Goal: Task Accomplishment & Management: Use online tool/utility

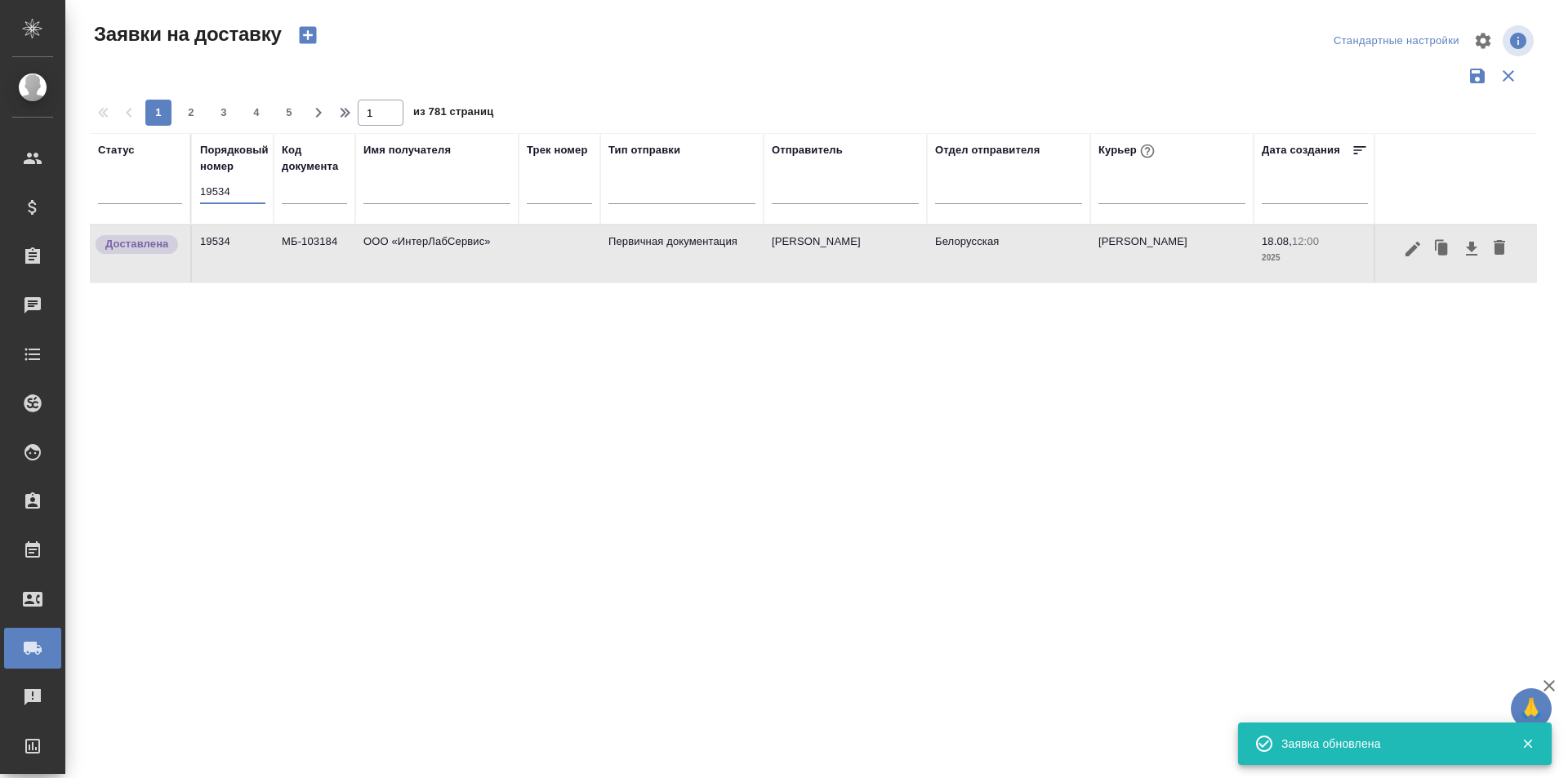
click at [219, 188] on input "19534" at bounding box center [233, 192] width 66 height 23
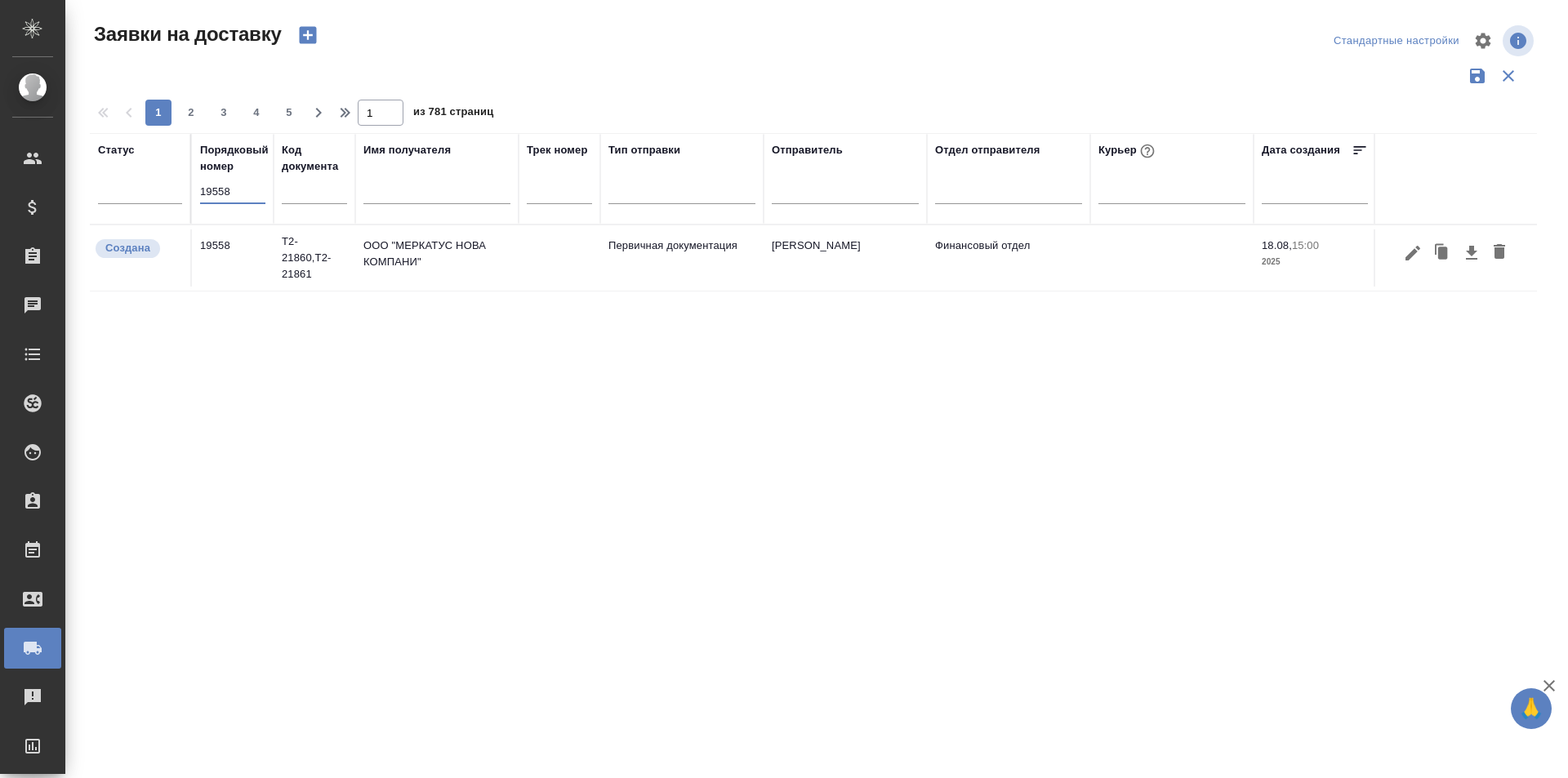
type input "19558"
click at [1412, 253] on icon "button" at bounding box center [1413, 253] width 15 height 15
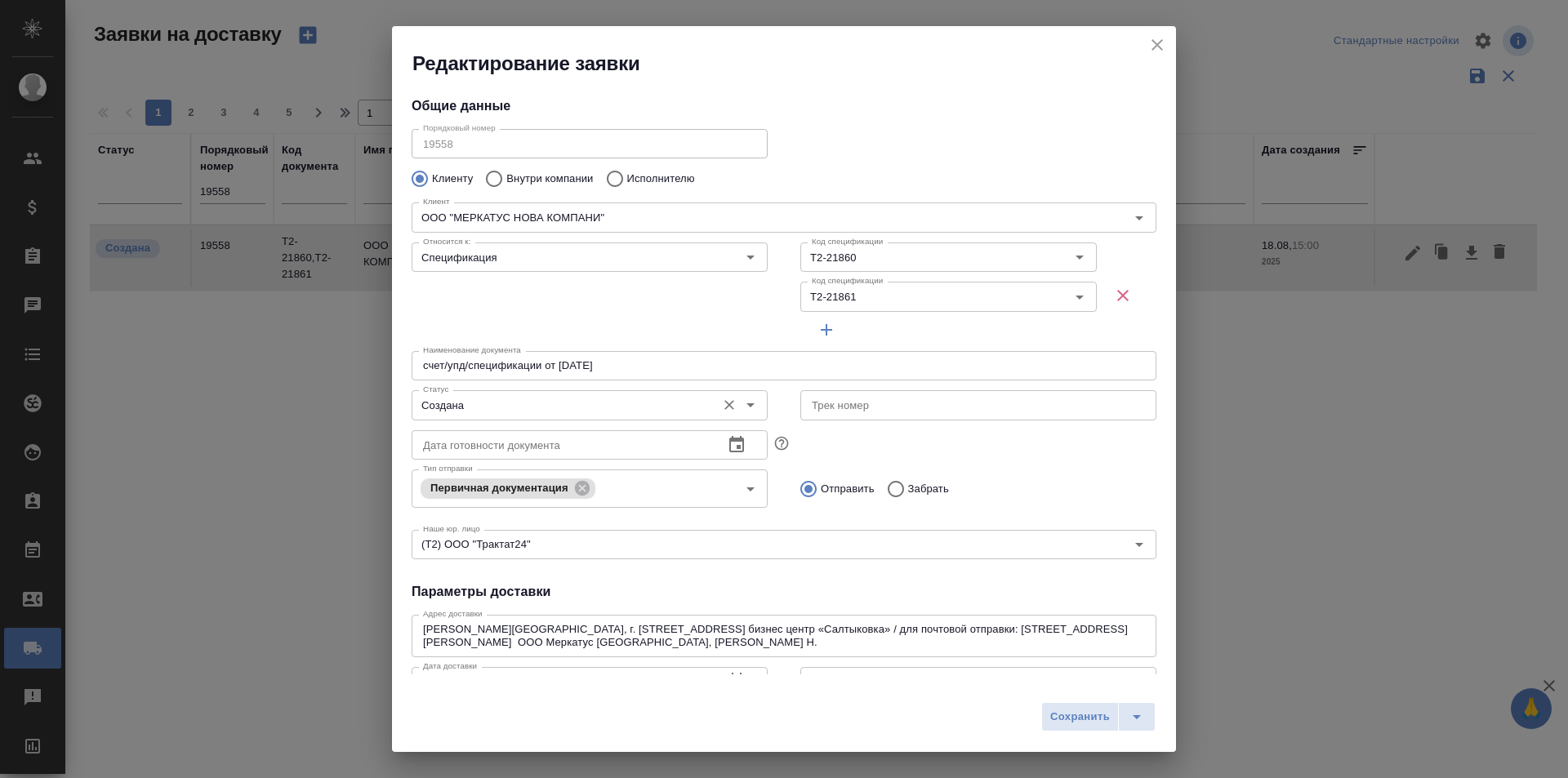
type input "[PERSON_NAME]"
type input ".7 903 018 54 60"
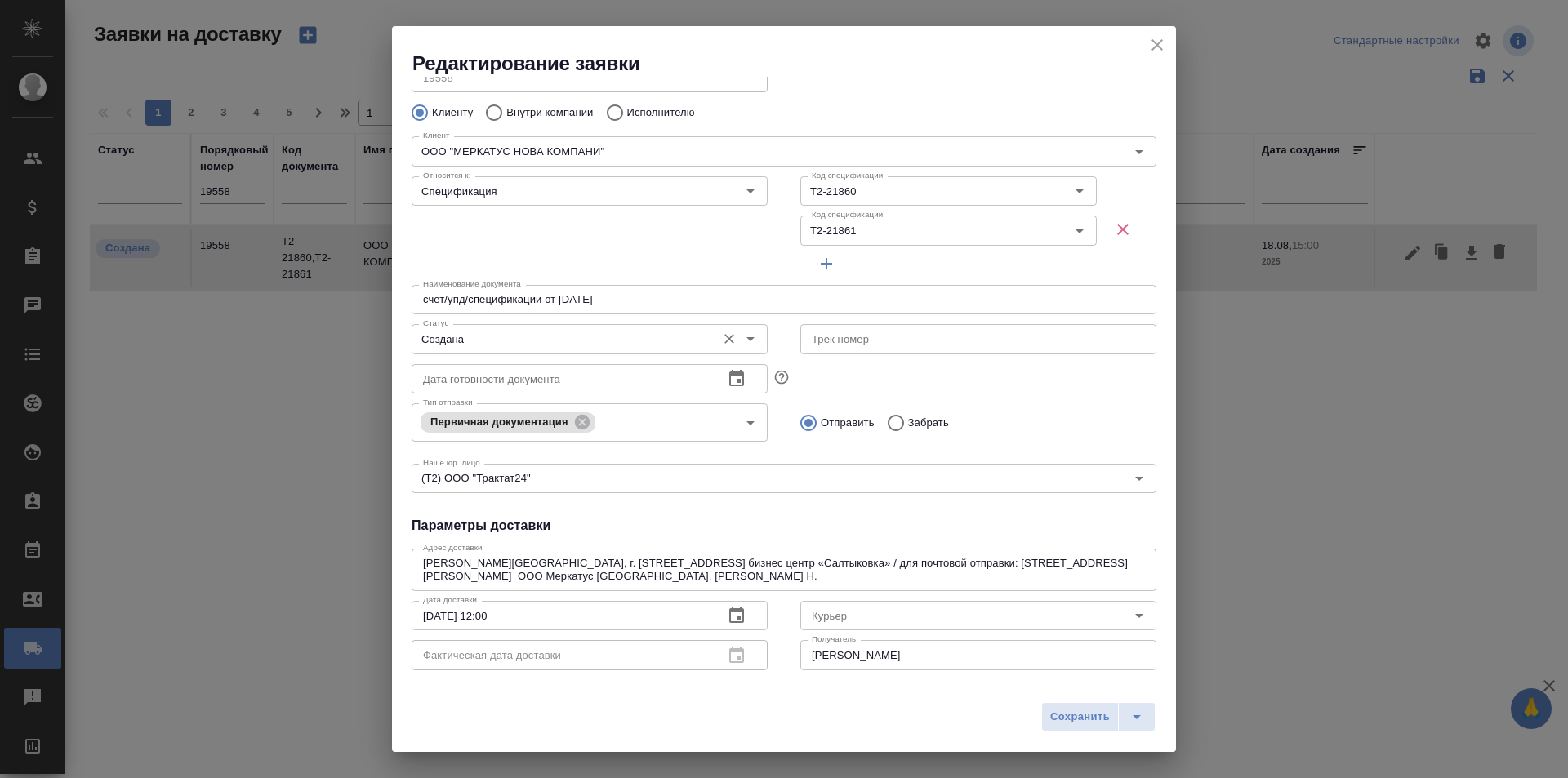
type input "[PERSON_NAME]"
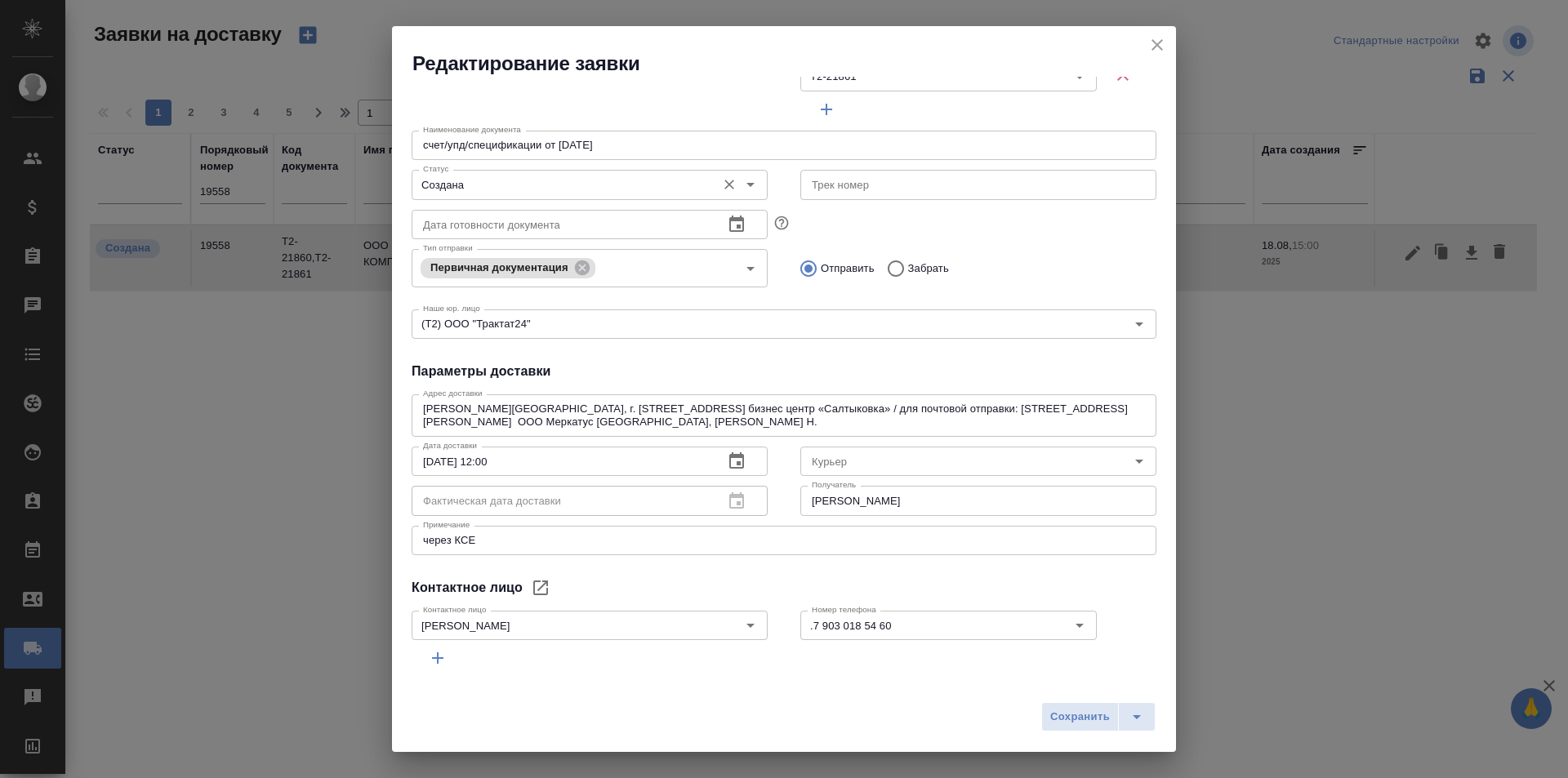
scroll to position [245, 0]
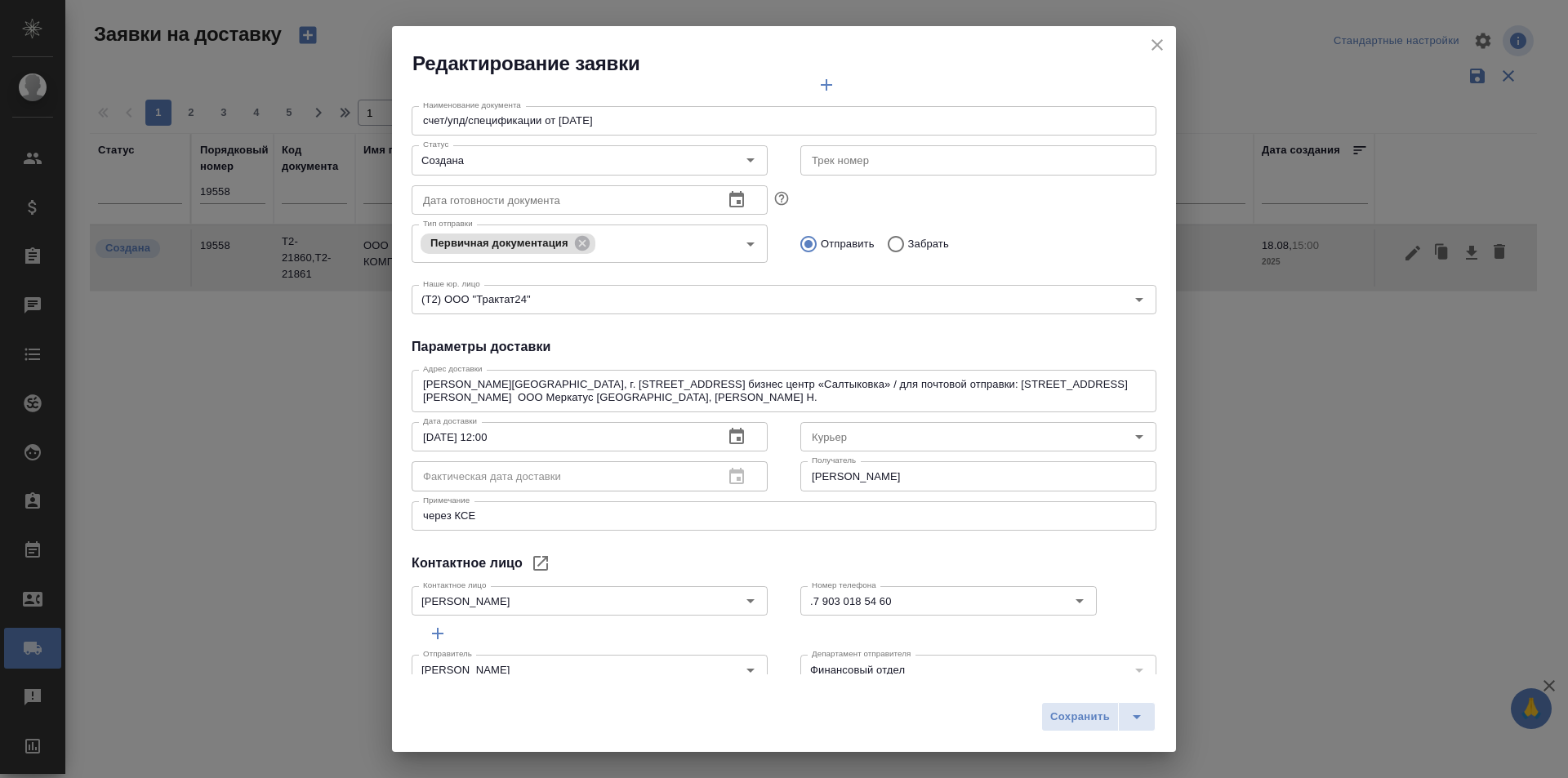
click at [1330, 40] on div "Редактирование заявки Общие данные Порядковый номер 19558 Порядковый номер Клие…" at bounding box center [784, 389] width 1568 height 778
click at [1153, 50] on icon "close" at bounding box center [1157, 45] width 20 height 20
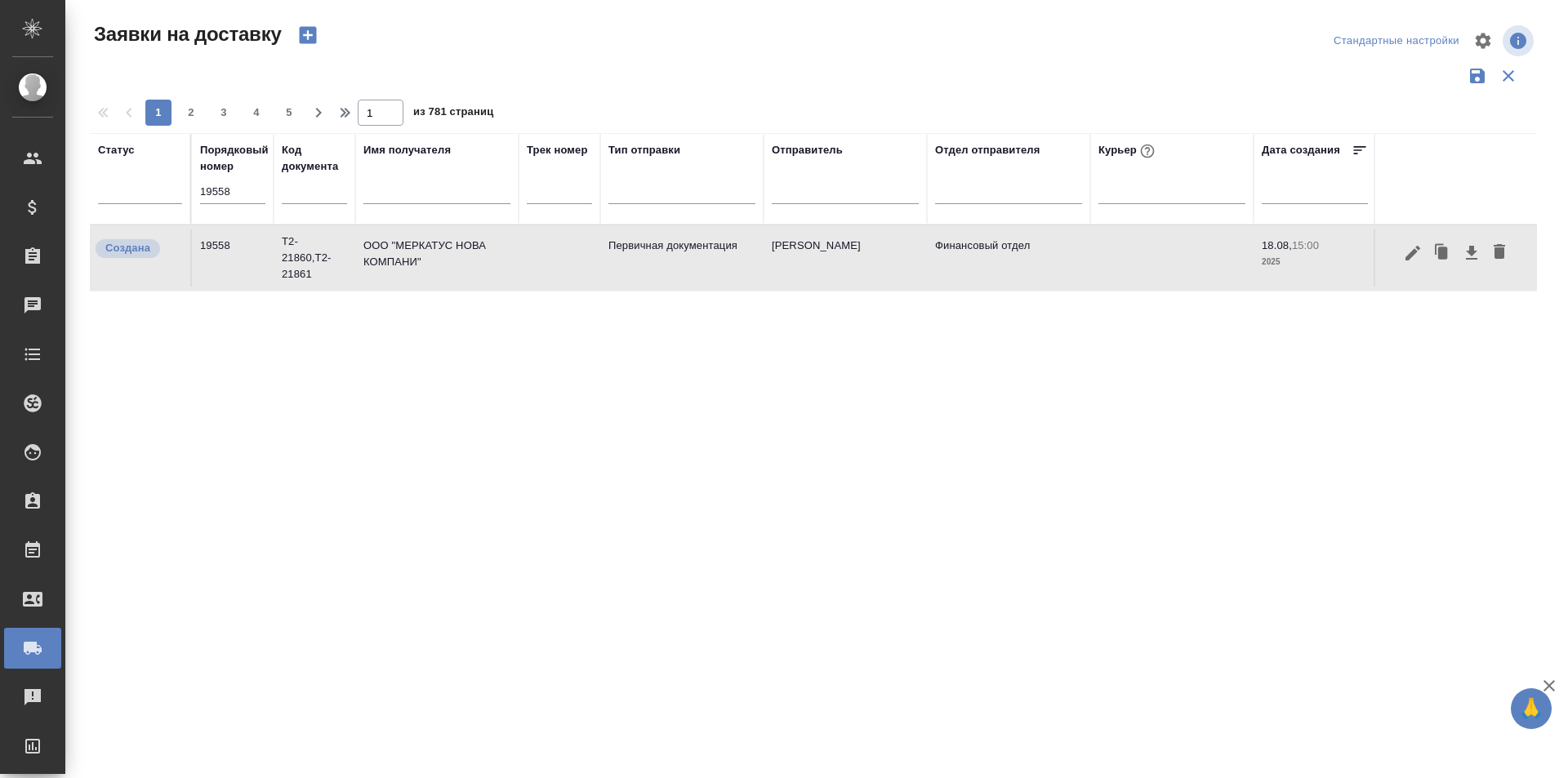
click at [225, 178] on div "Порядковый номер 19558" at bounding box center [233, 179] width 66 height 73
click at [225, 185] on input "19558" at bounding box center [233, 192] width 66 height 23
paste input "68"
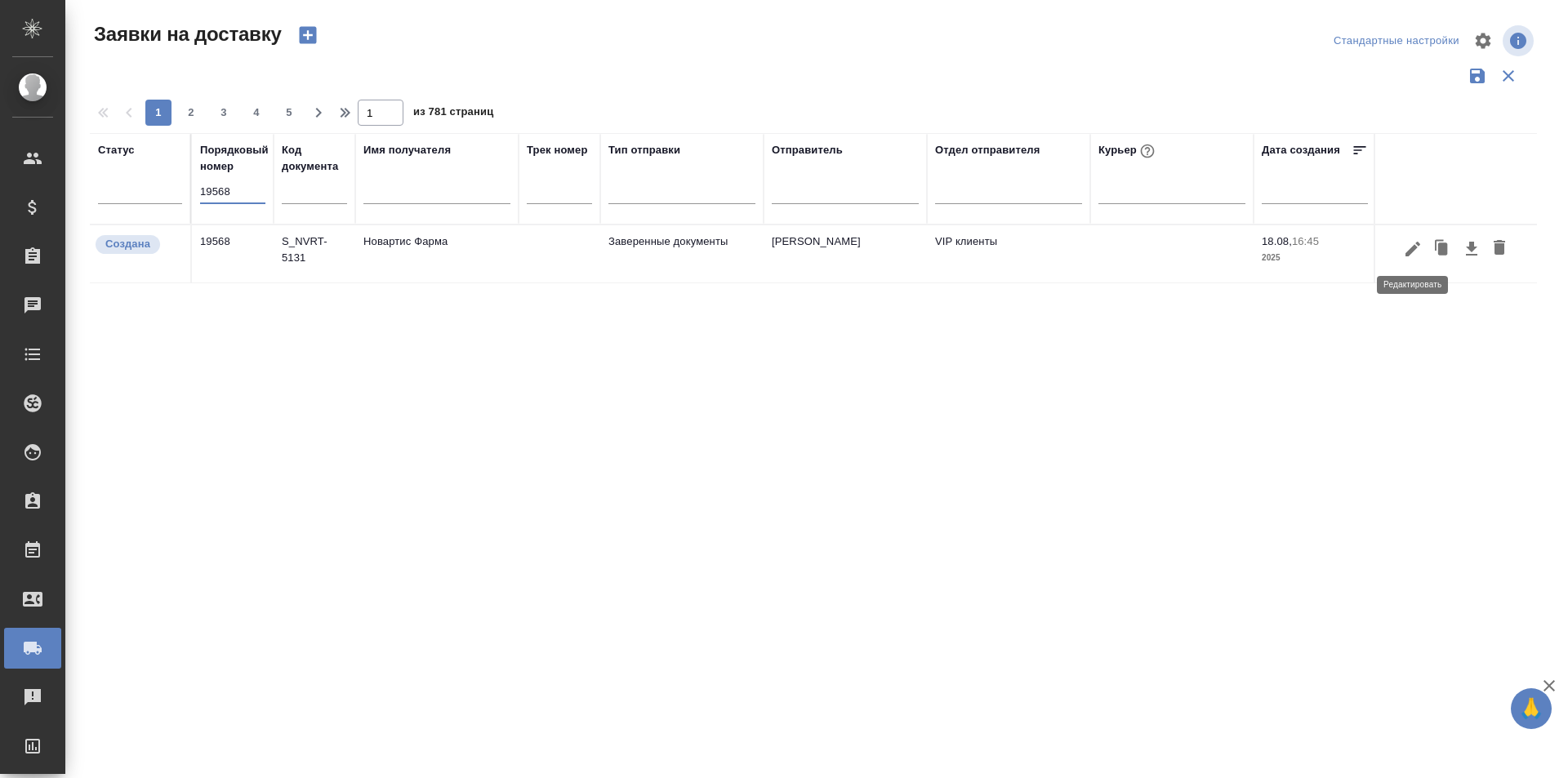
type input "19568"
click at [1413, 254] on icon "button" at bounding box center [1413, 249] width 20 height 20
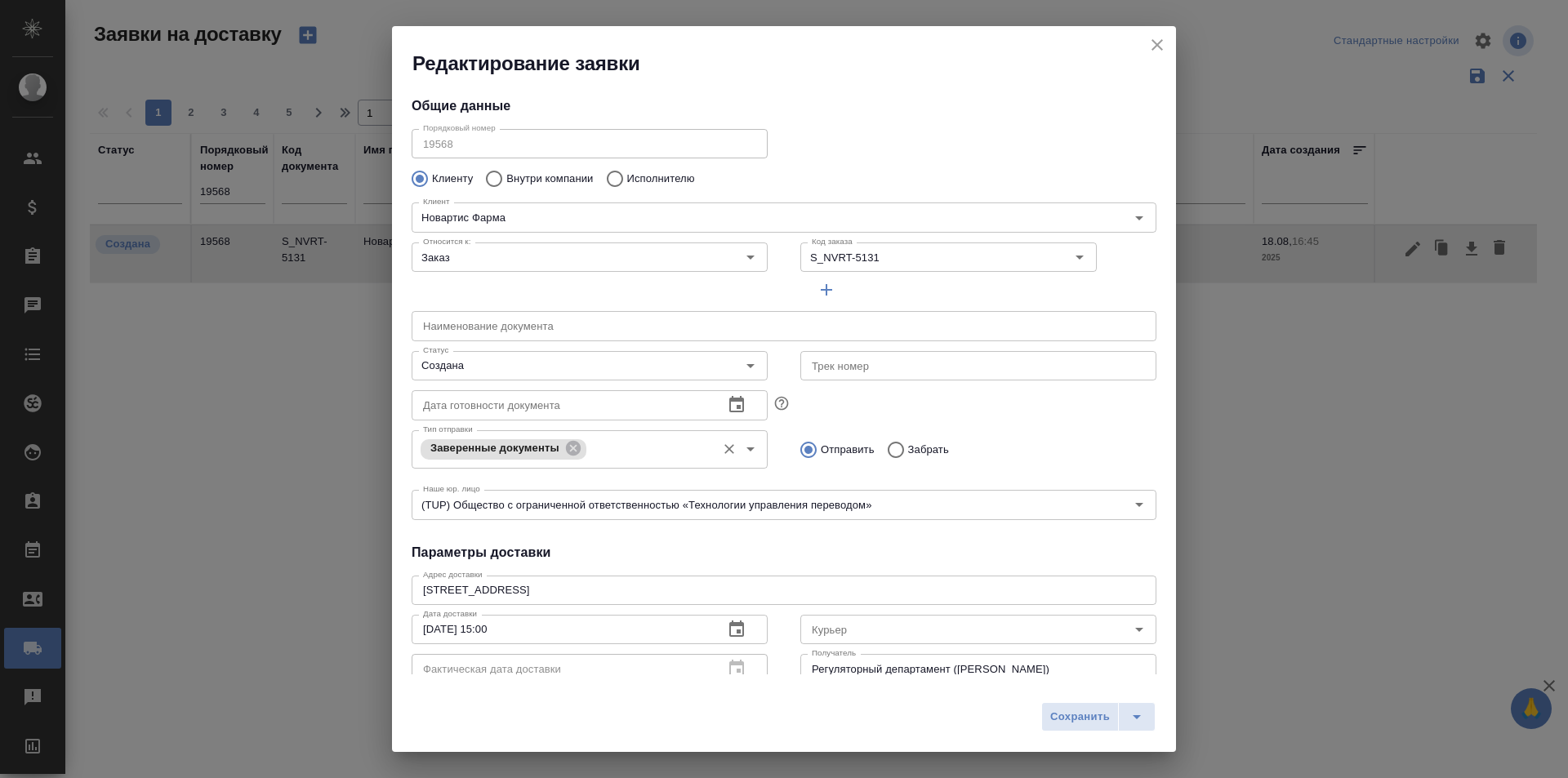
type input "[PERSON_NAME]"
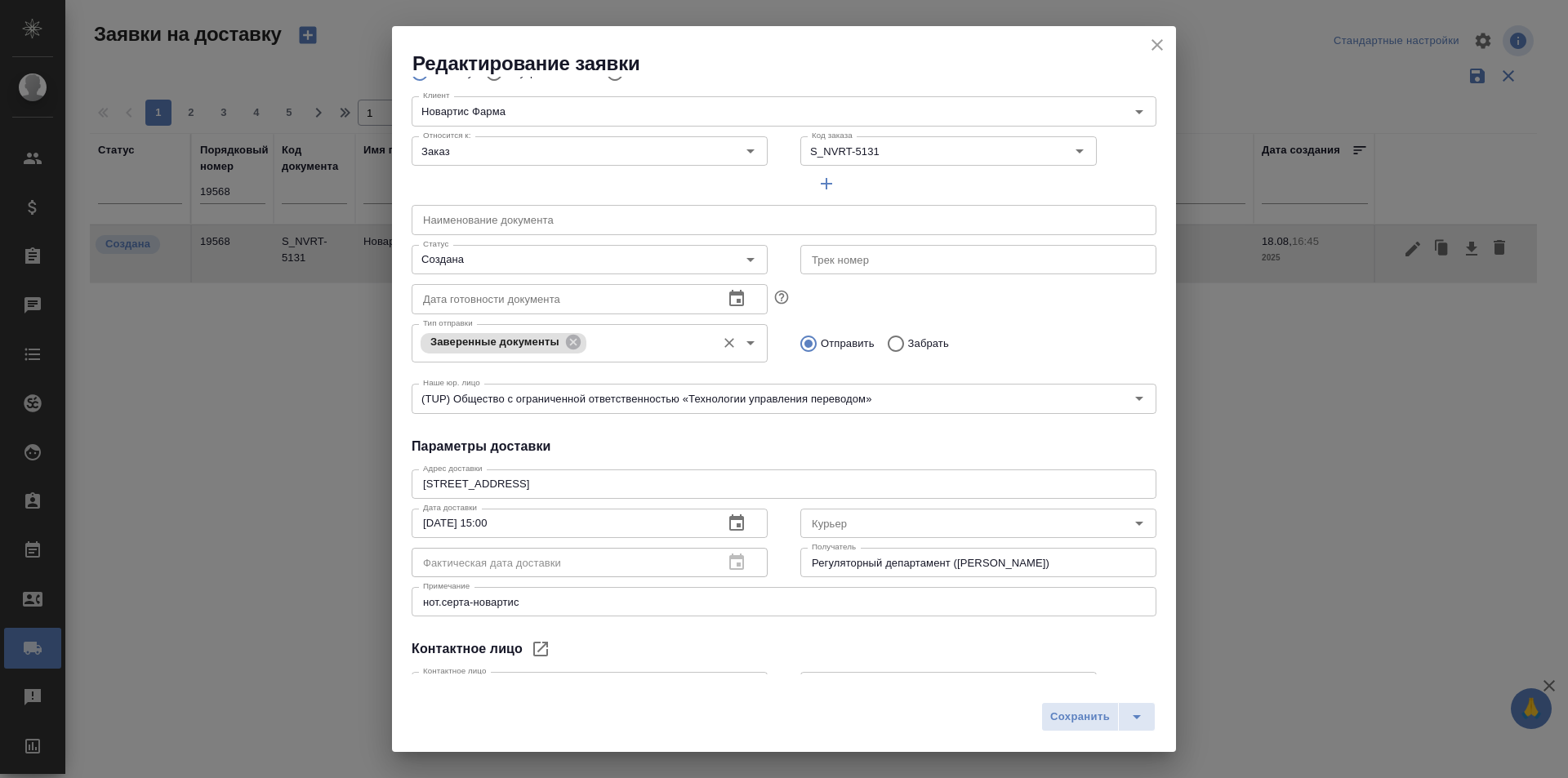
scroll to position [222, 0]
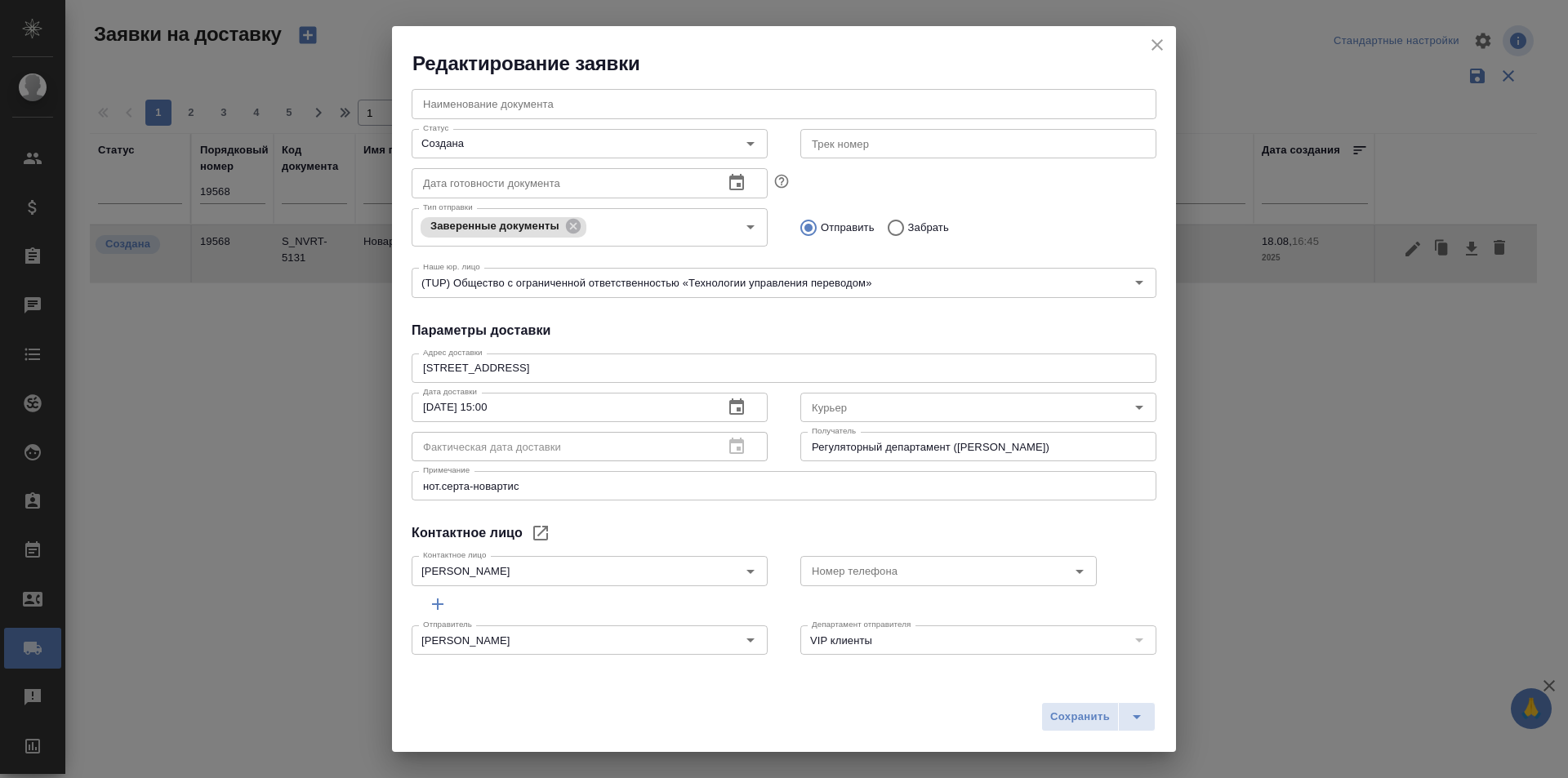
click at [1152, 39] on icon "close" at bounding box center [1157, 45] width 20 height 20
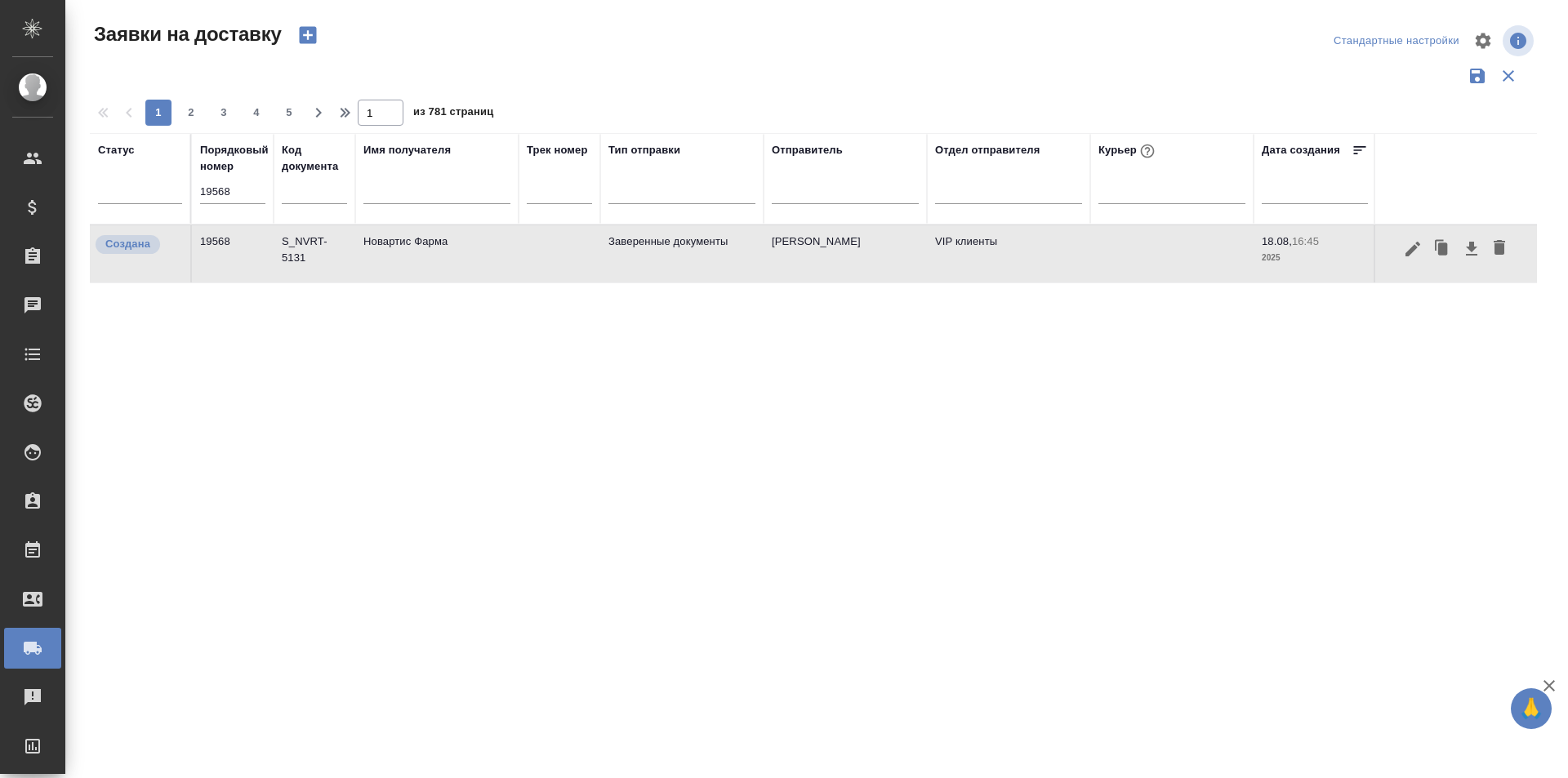
click at [232, 196] on input "19568" at bounding box center [233, 192] width 66 height 23
paste input "59"
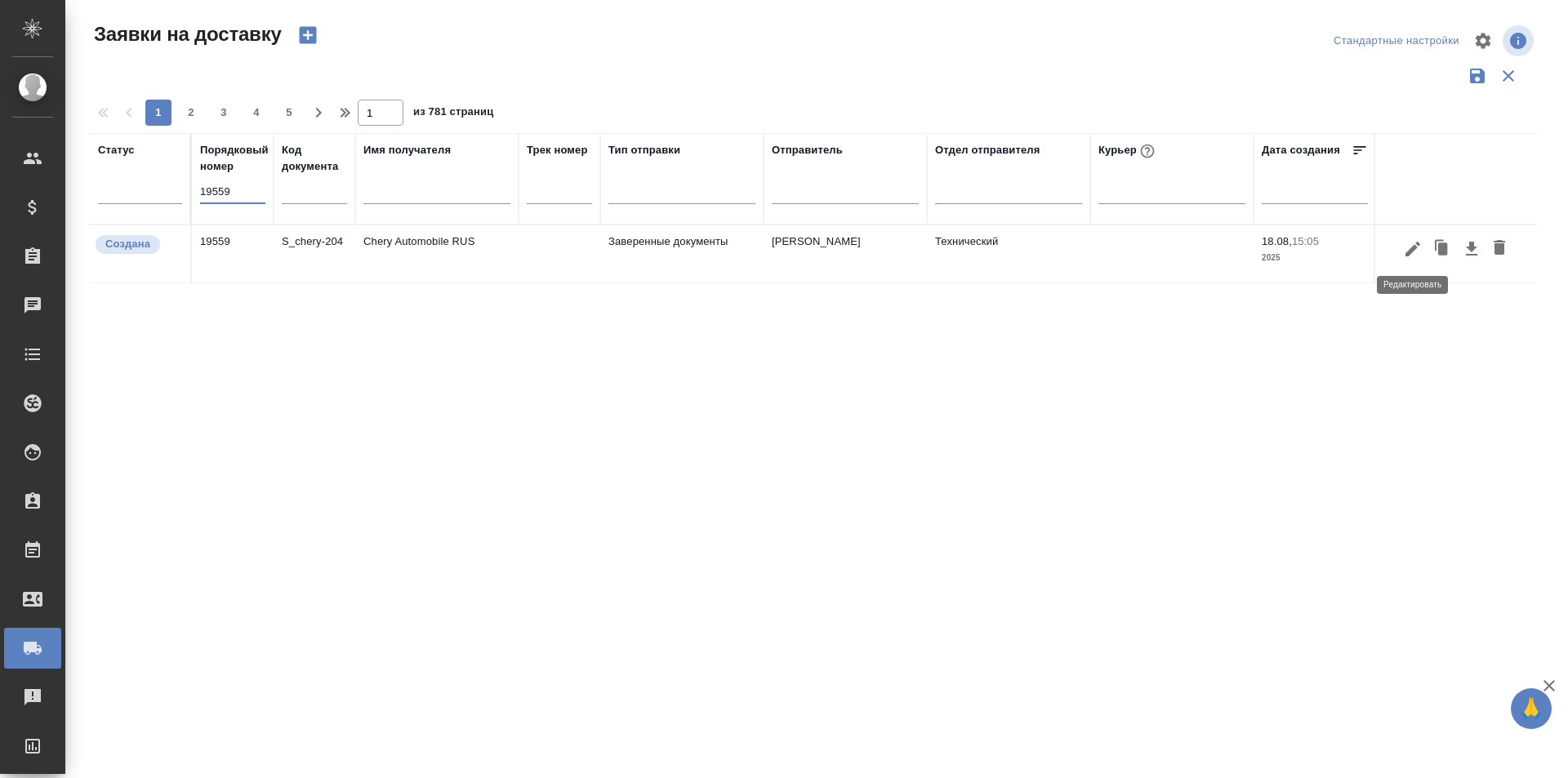
type input "19559"
click at [1404, 254] on icon "button" at bounding box center [1413, 249] width 20 height 20
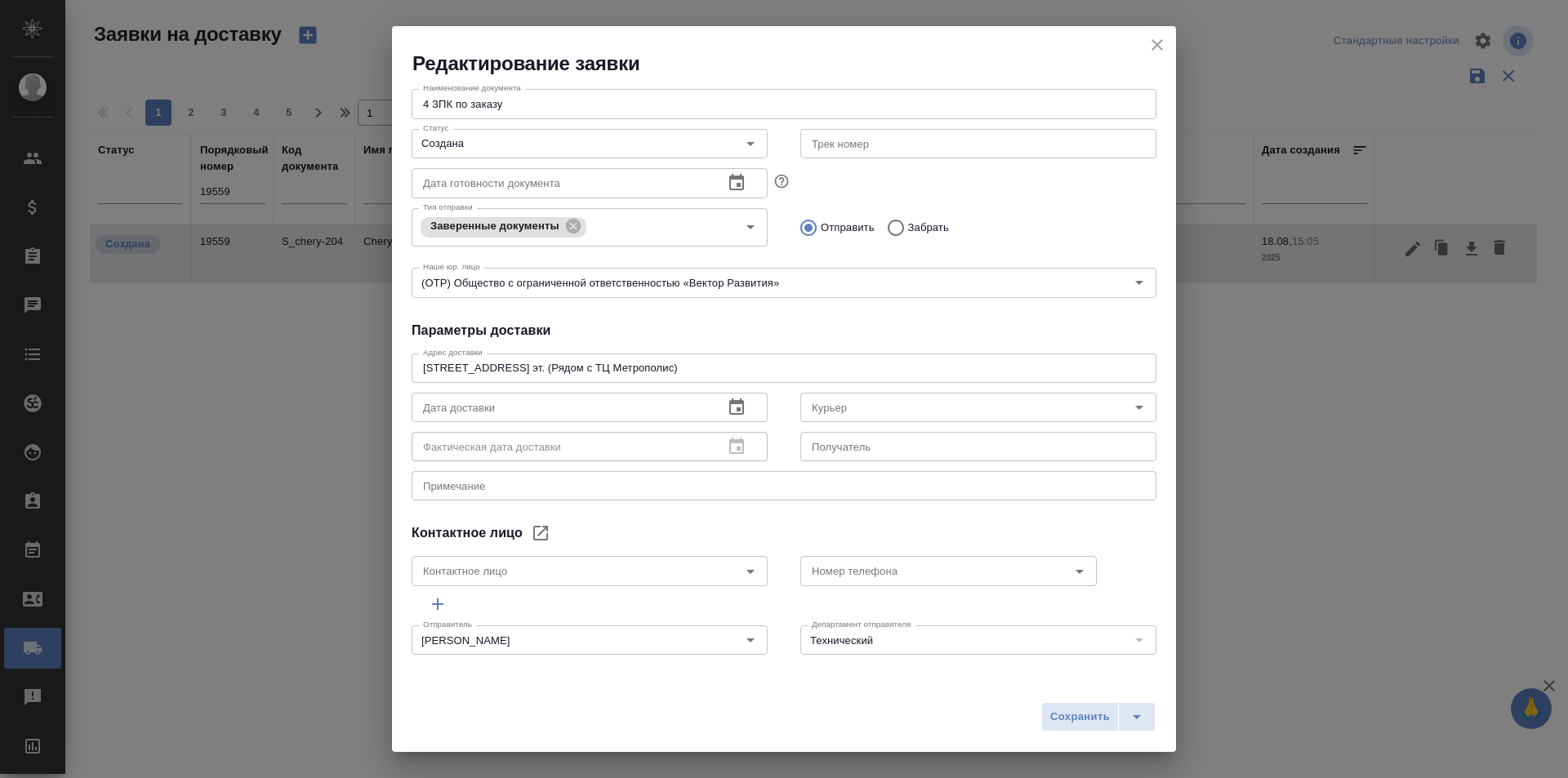
click at [1156, 50] on icon "close" at bounding box center [1157, 45] width 20 height 20
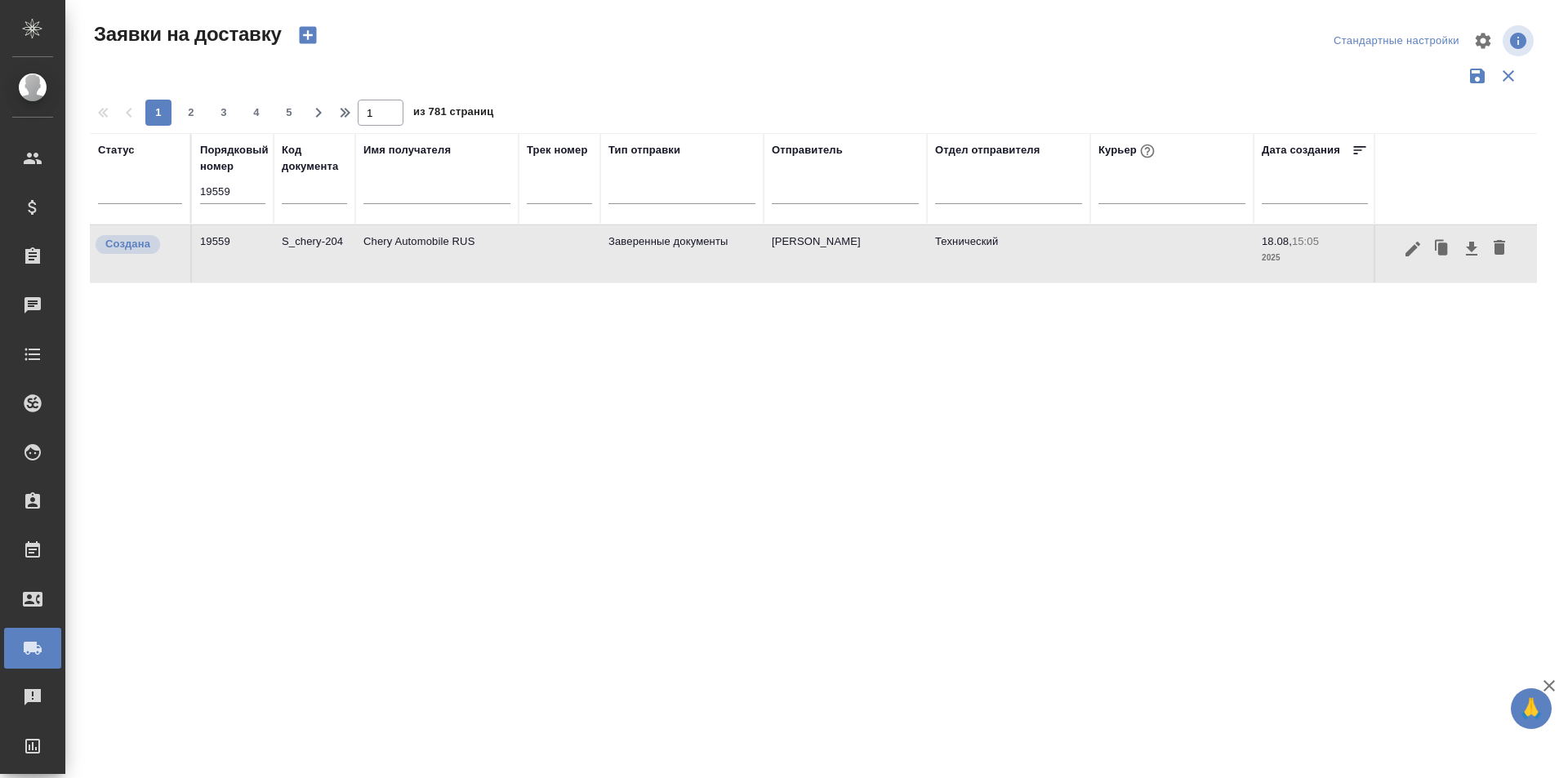
click at [234, 194] on input "19559" at bounding box center [233, 192] width 66 height 23
paste input "69"
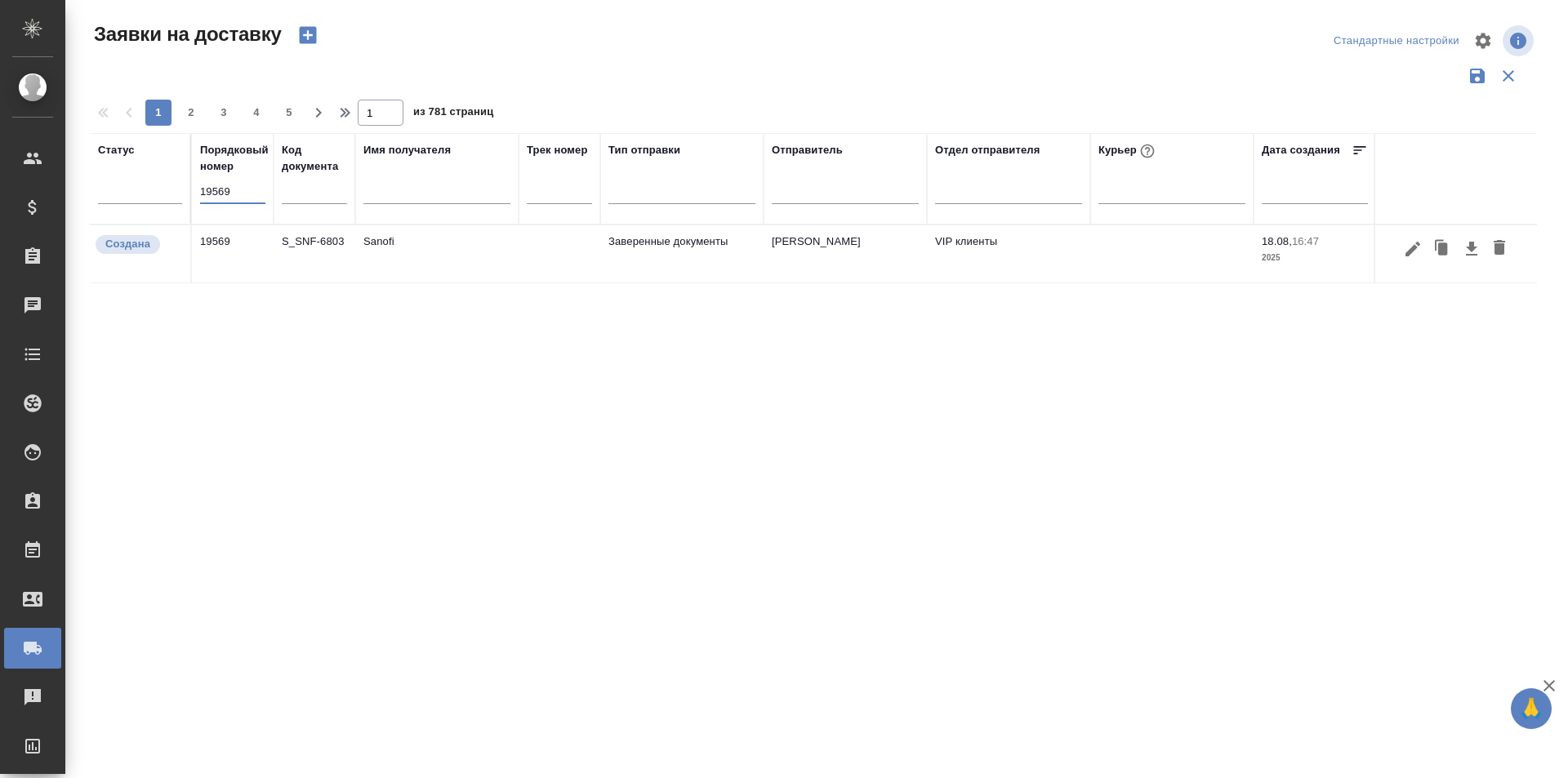
type input "19569"
click at [1416, 245] on icon "button" at bounding box center [1413, 249] width 20 height 20
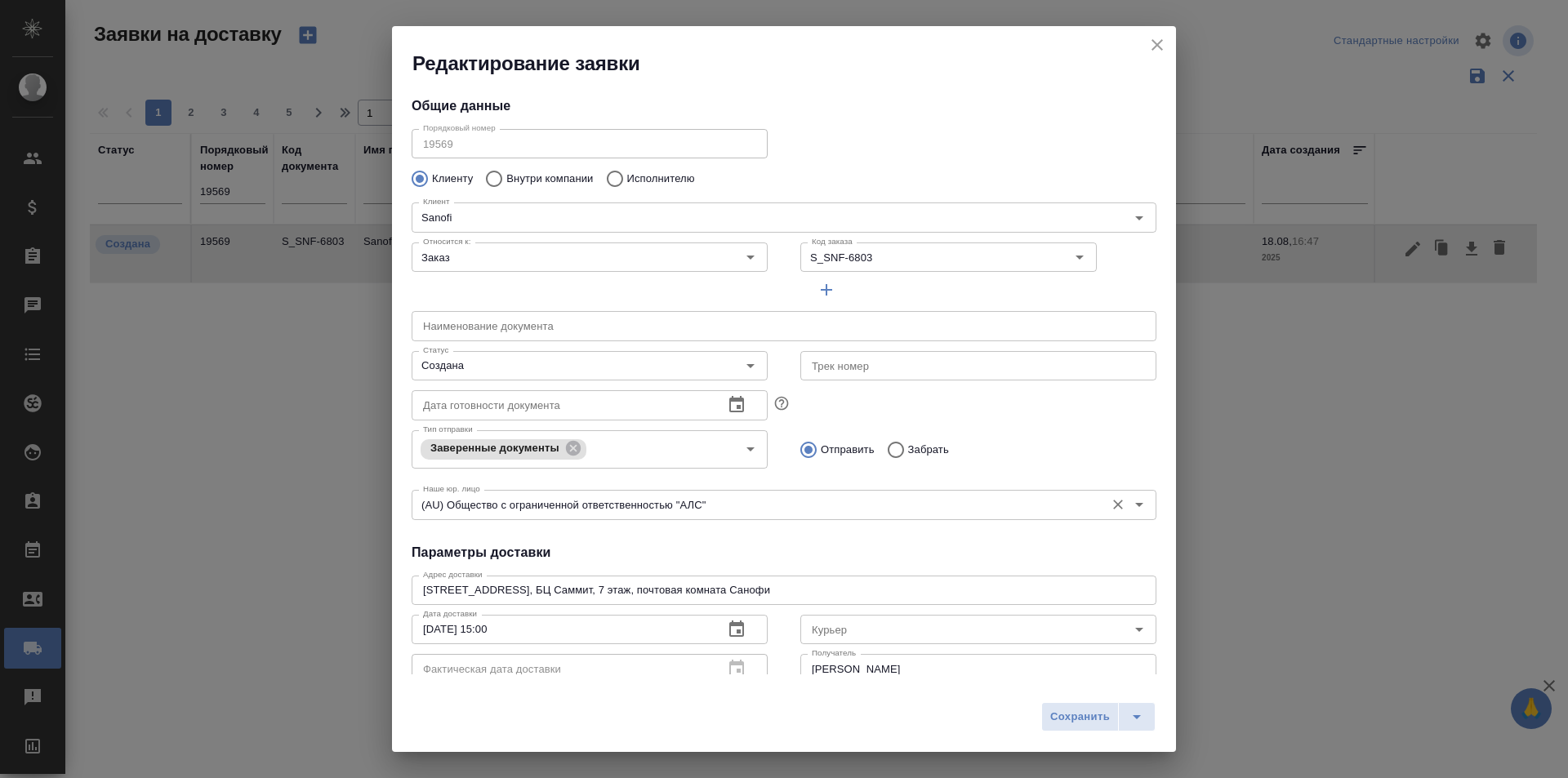
type input "[PERSON_NAME]"
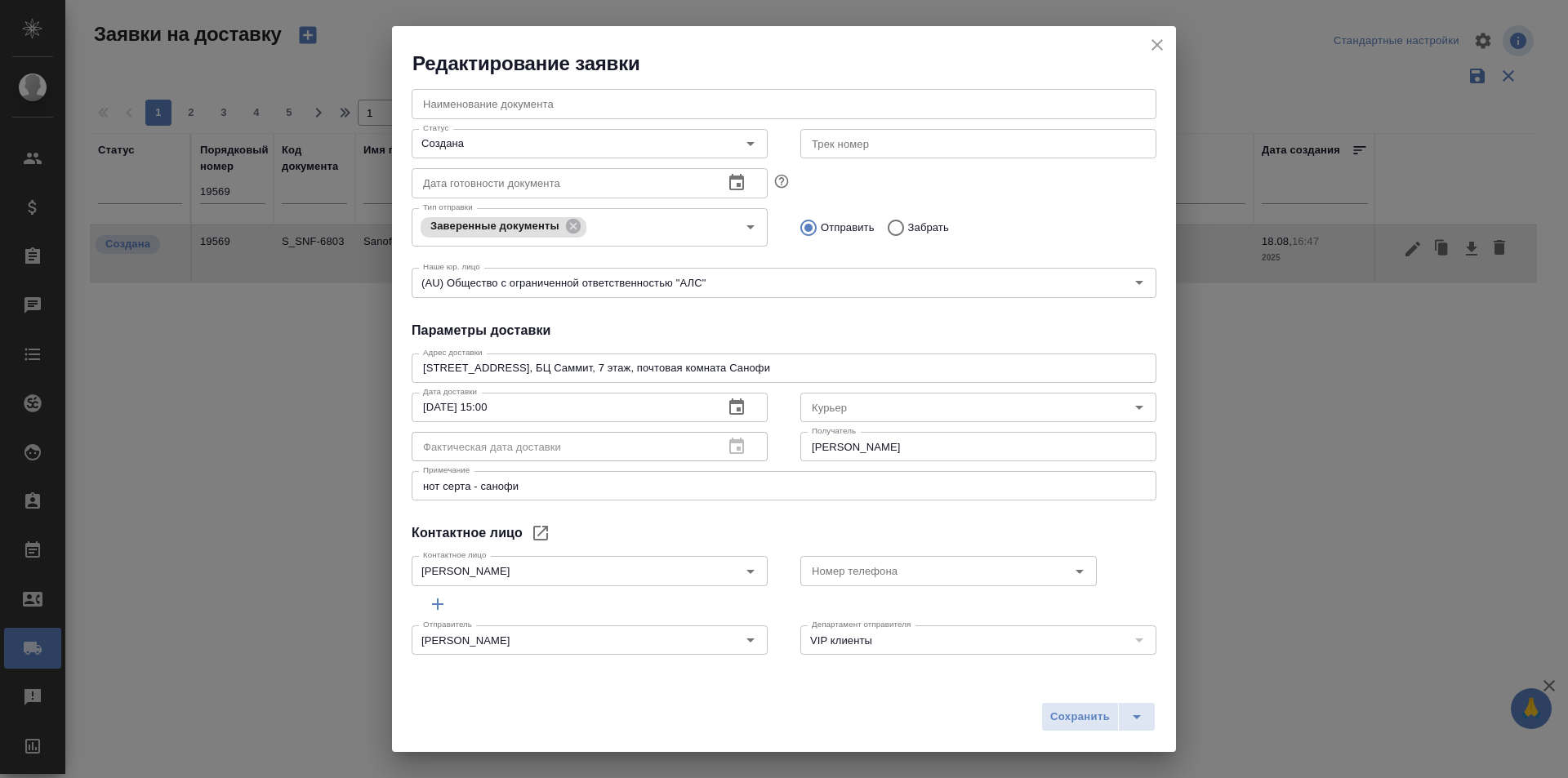
click at [1150, 45] on icon "close" at bounding box center [1157, 45] width 20 height 20
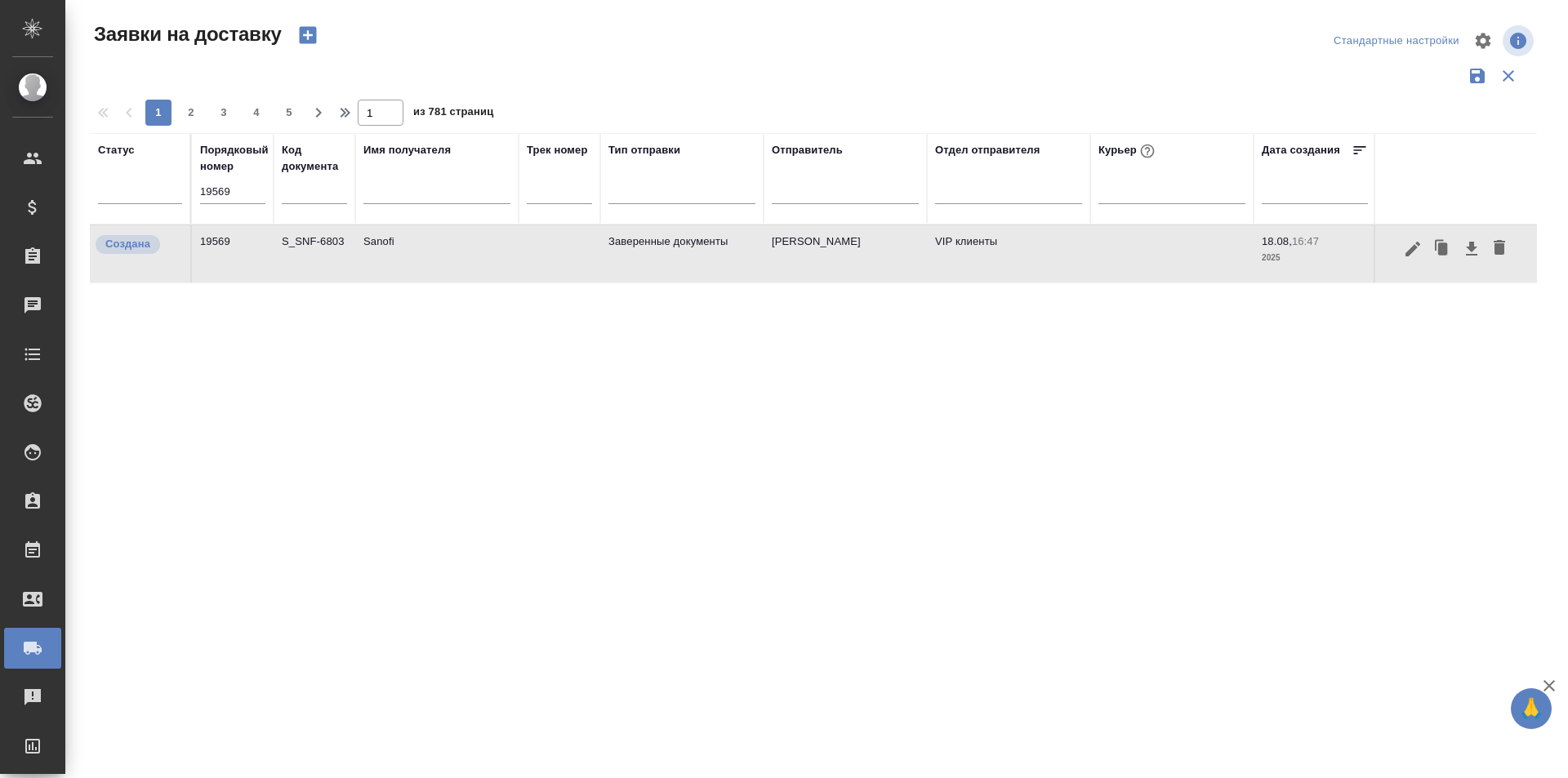
click at [239, 194] on input "19569" at bounding box center [233, 192] width 66 height 23
paste input "8"
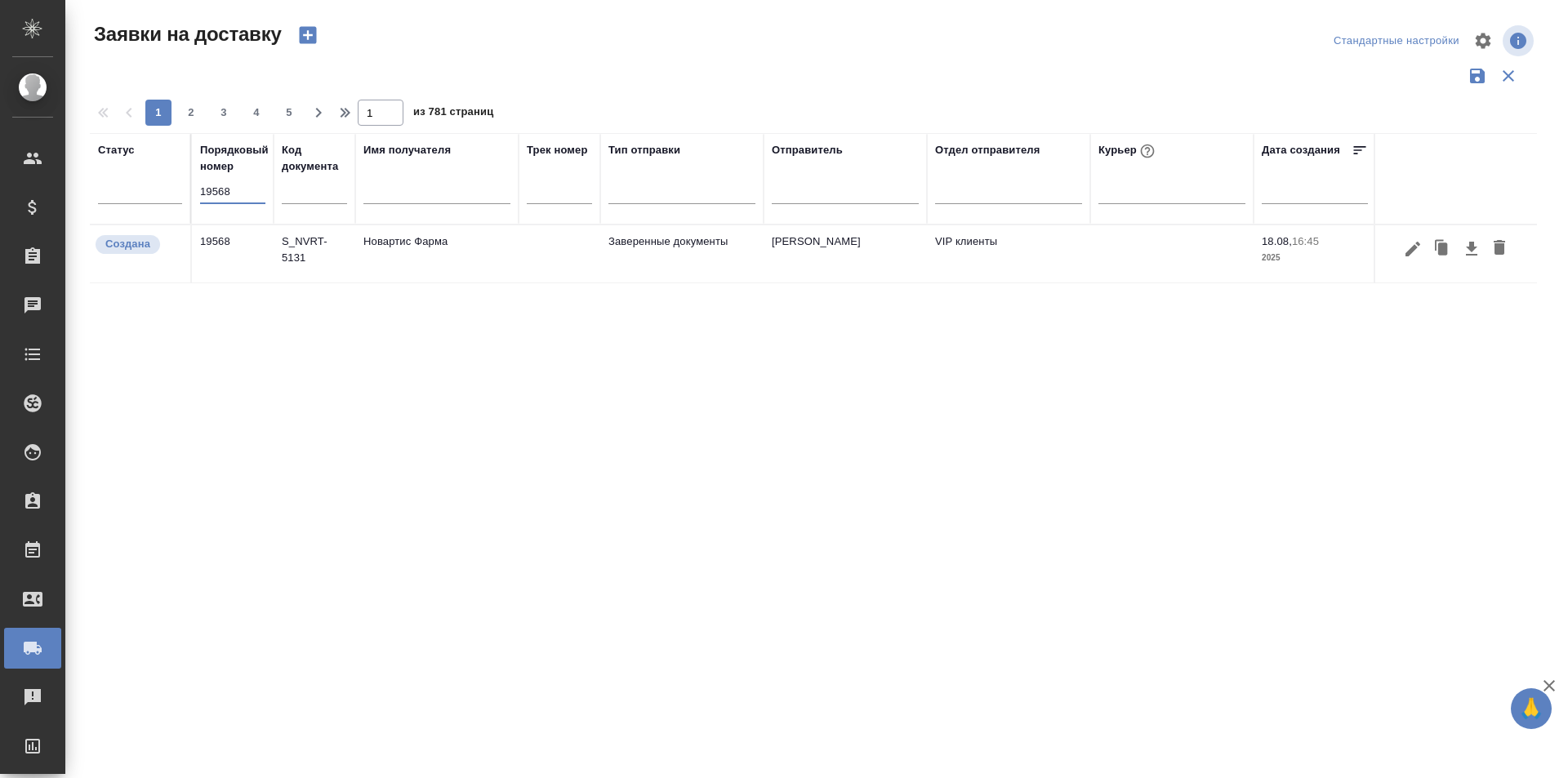
click at [240, 190] on input "19568" at bounding box center [233, 192] width 66 height 23
paste input "59"
type input "19559"
click at [1408, 253] on icon "button" at bounding box center [1413, 249] width 15 height 15
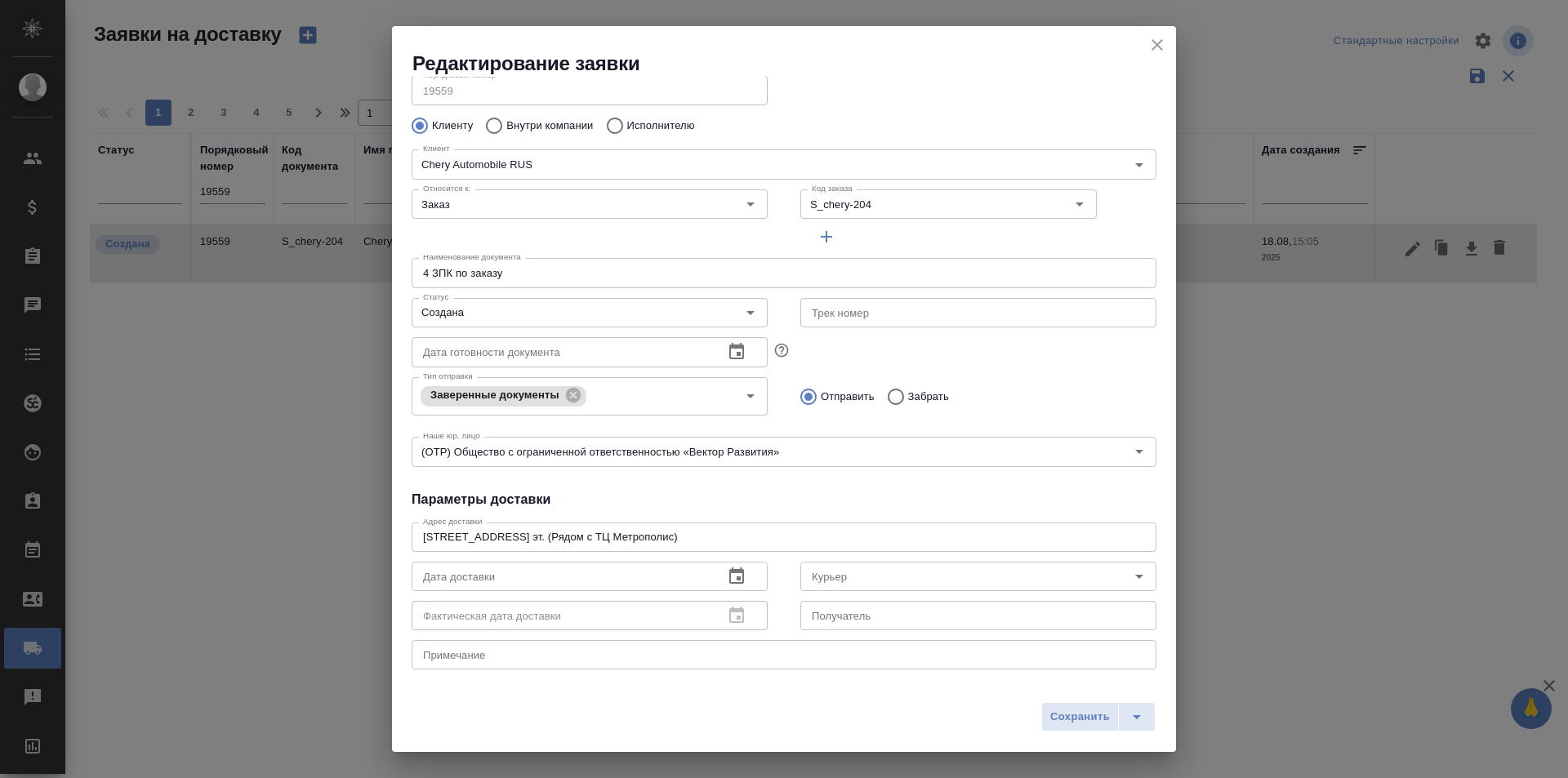
scroll to position [0, 0]
